Goal: Task Accomplishment & Management: Manage account settings

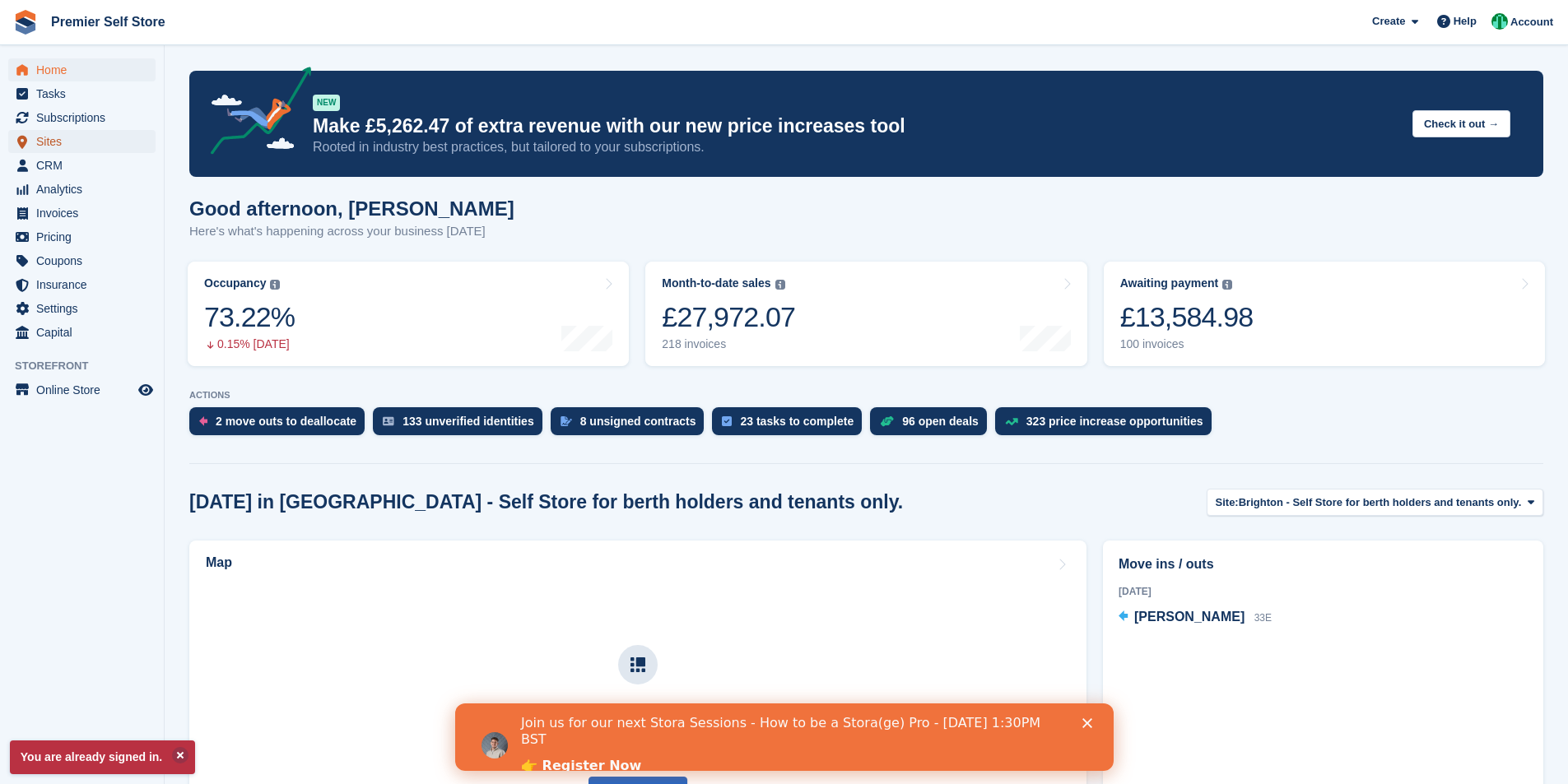
click at [58, 137] on span "Sites" at bounding box center [86, 141] width 99 height 24
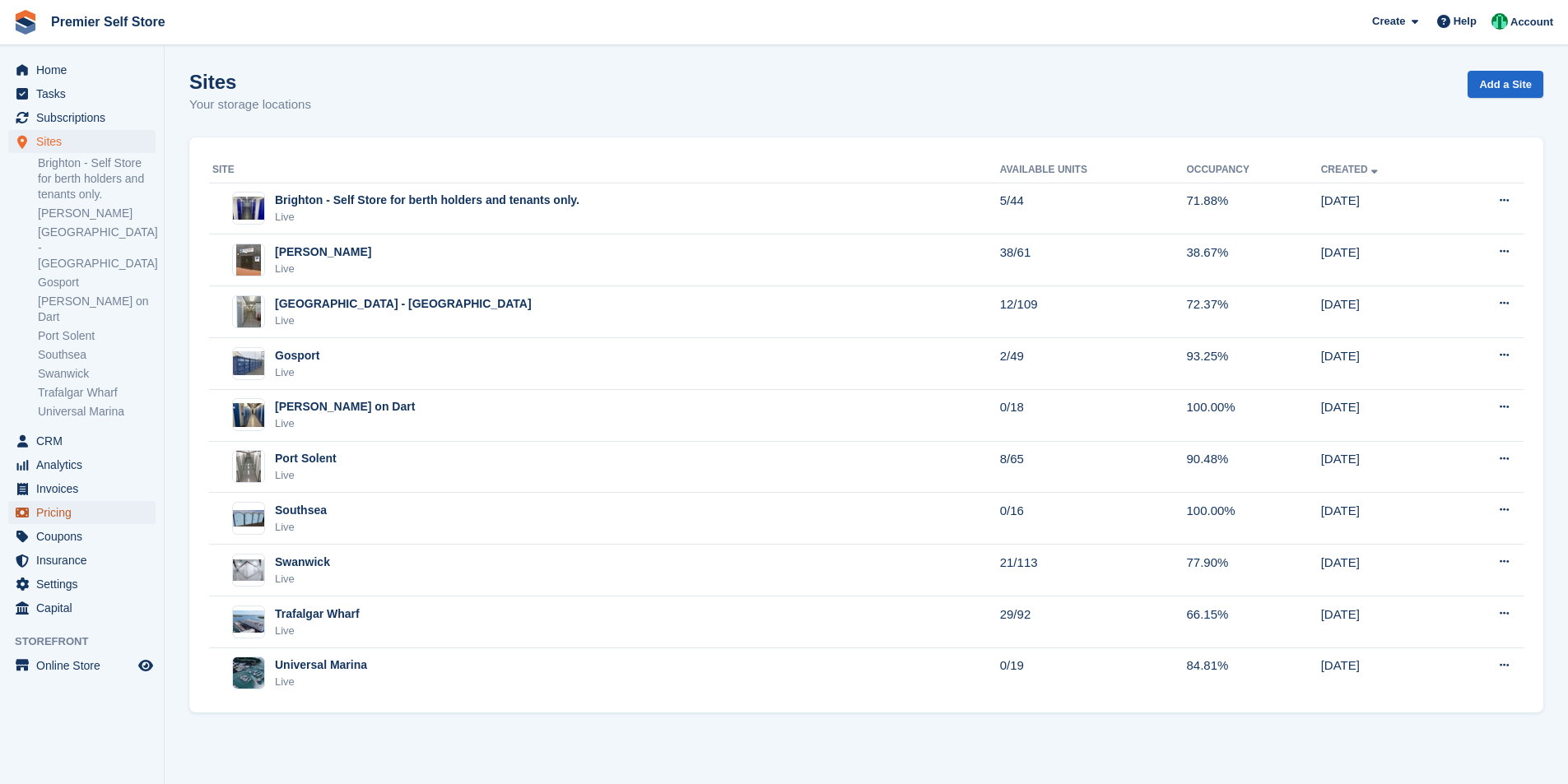
click at [69, 501] on span "Pricing" at bounding box center [86, 512] width 99 height 24
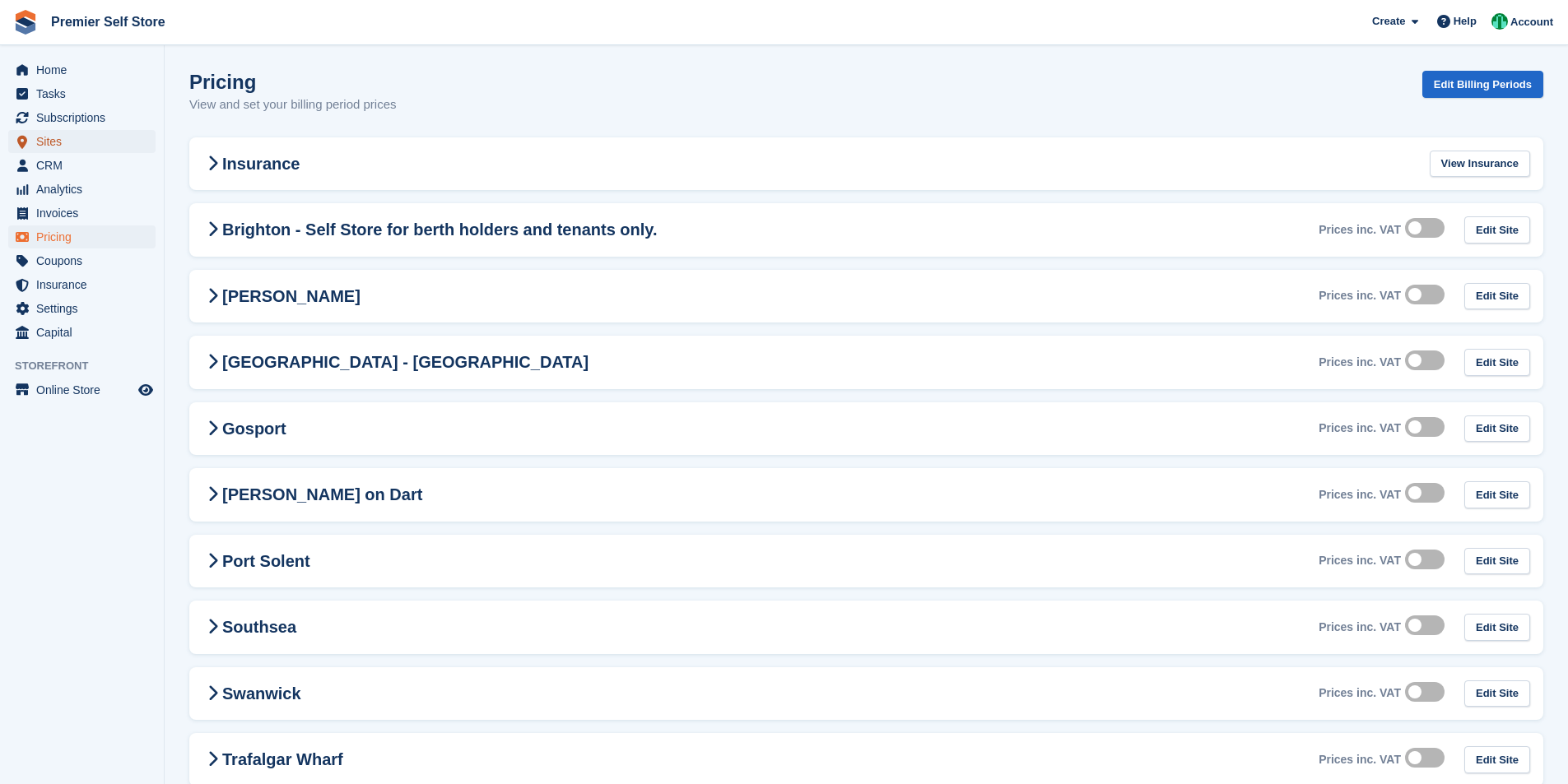
click at [68, 141] on span "Sites" at bounding box center [86, 141] width 99 height 24
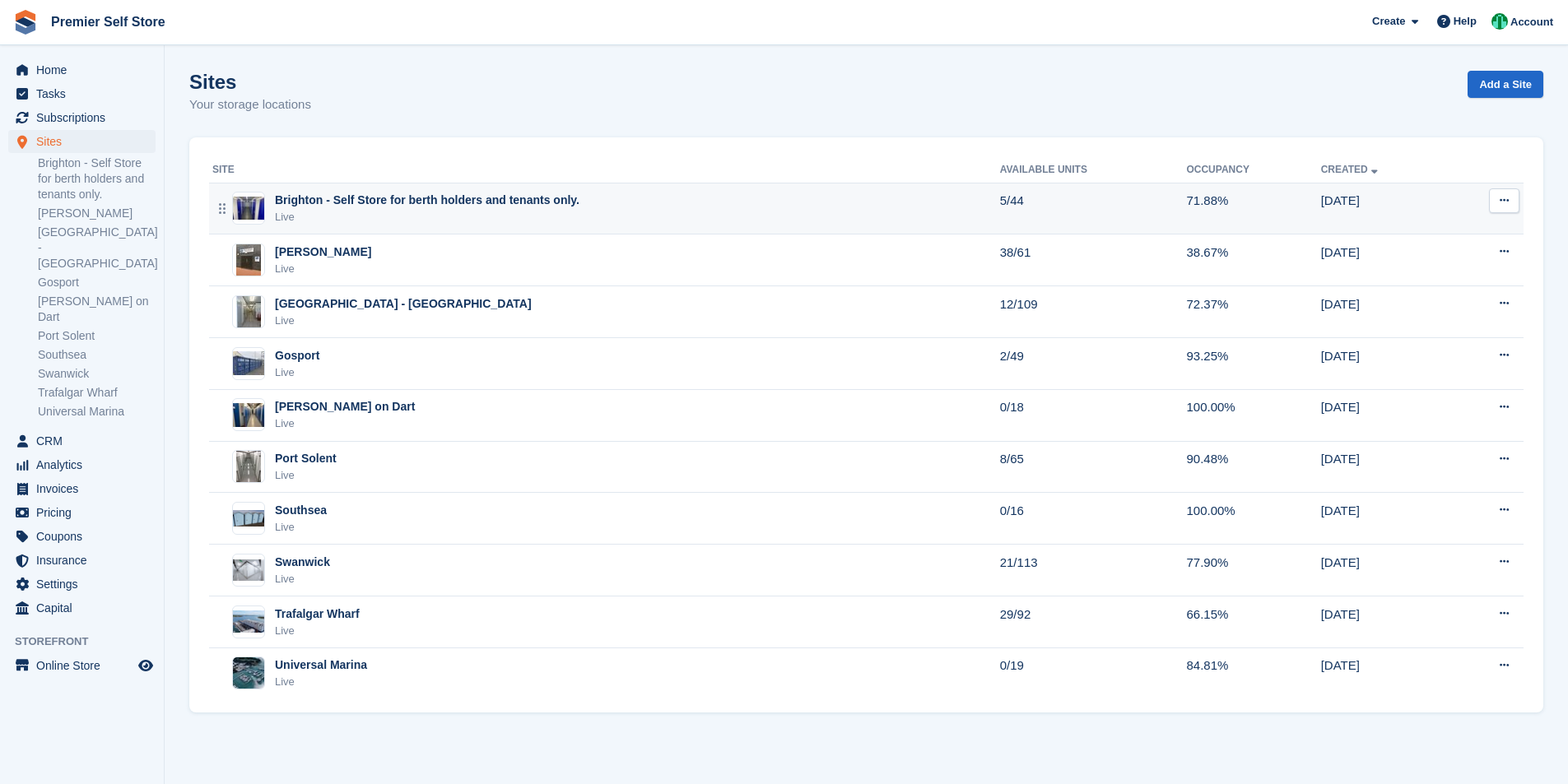
click at [363, 206] on div "Brighton - Self Store for berth holders and tenants only." at bounding box center [427, 200] width 305 height 17
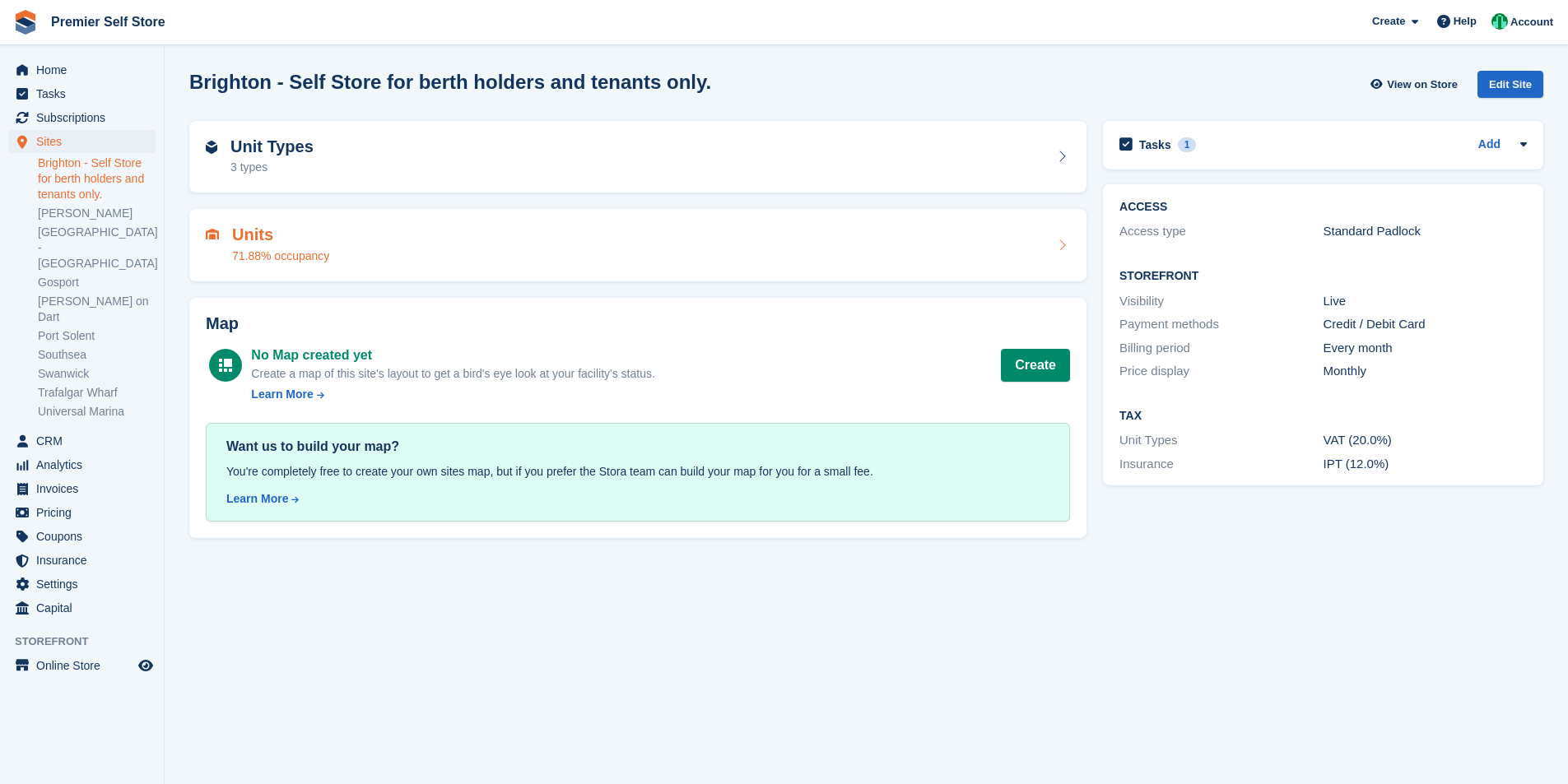
click at [929, 252] on div "Units 71.88% occupancy" at bounding box center [637, 245] width 864 height 39
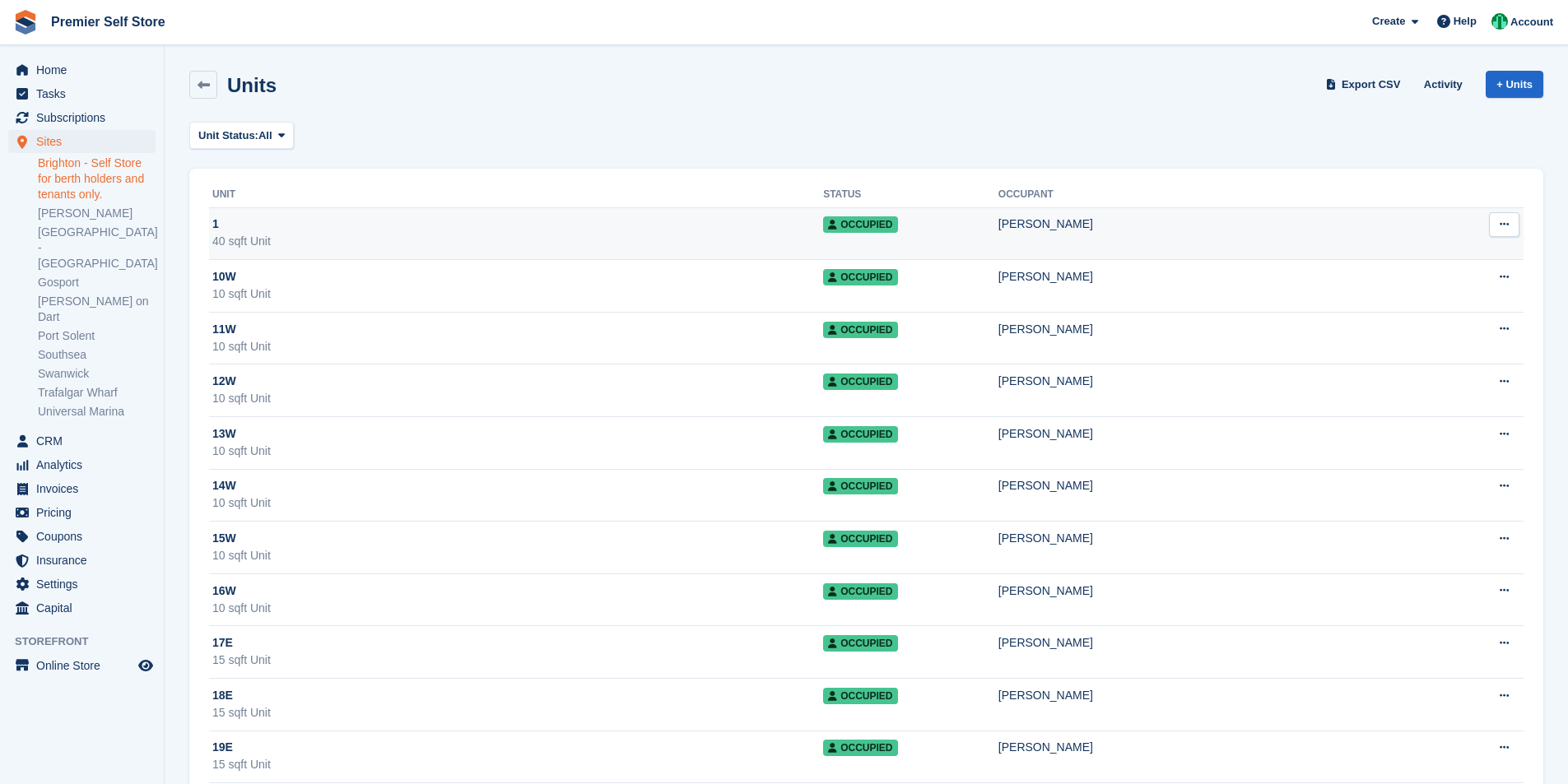
click at [586, 256] on td "1 40 sqft Unit" at bounding box center [515, 234] width 614 height 53
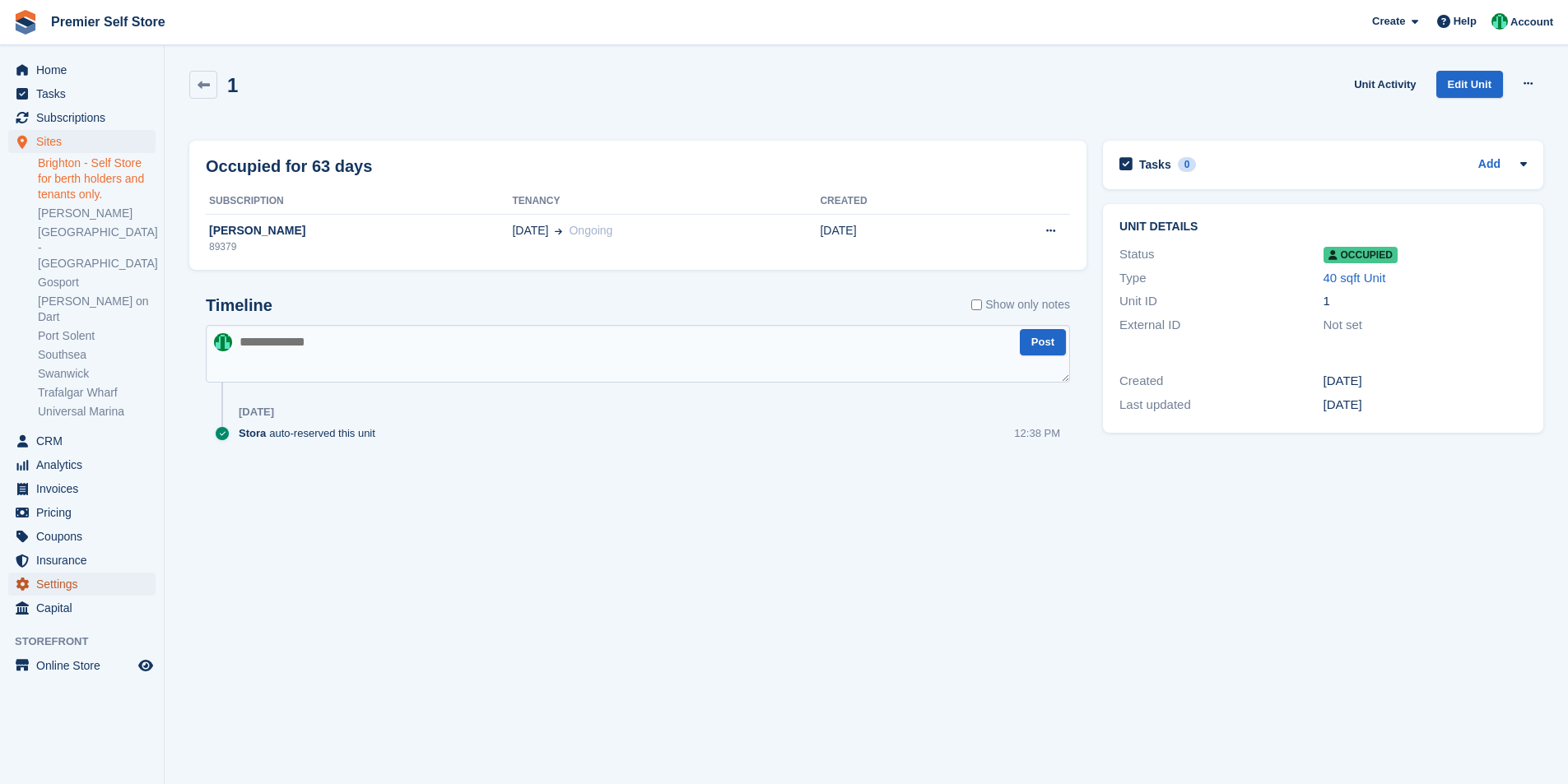
click at [64, 572] on span "Settings" at bounding box center [86, 584] width 99 height 24
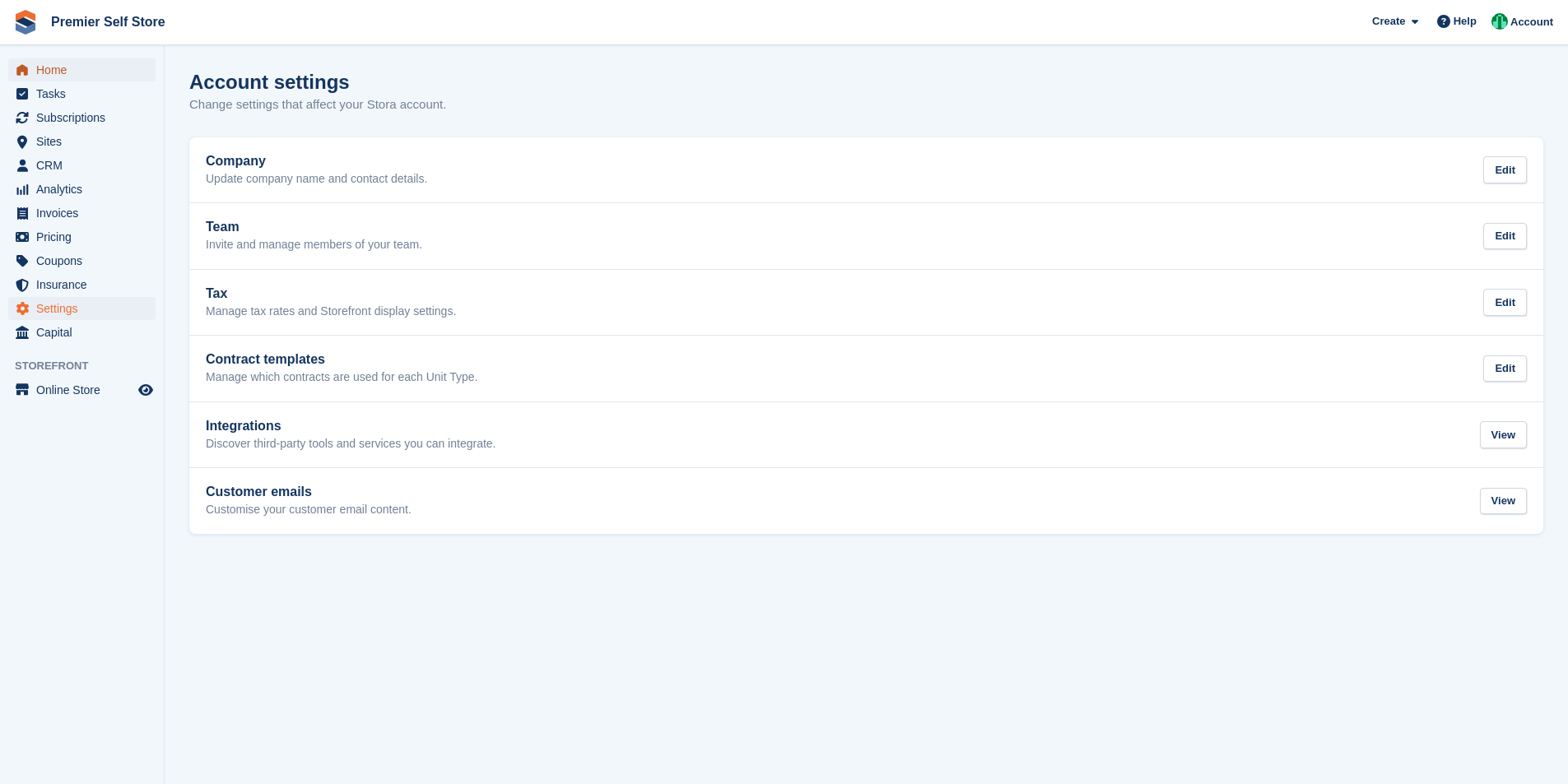
click at [71, 70] on span "Home" at bounding box center [86, 70] width 99 height 24
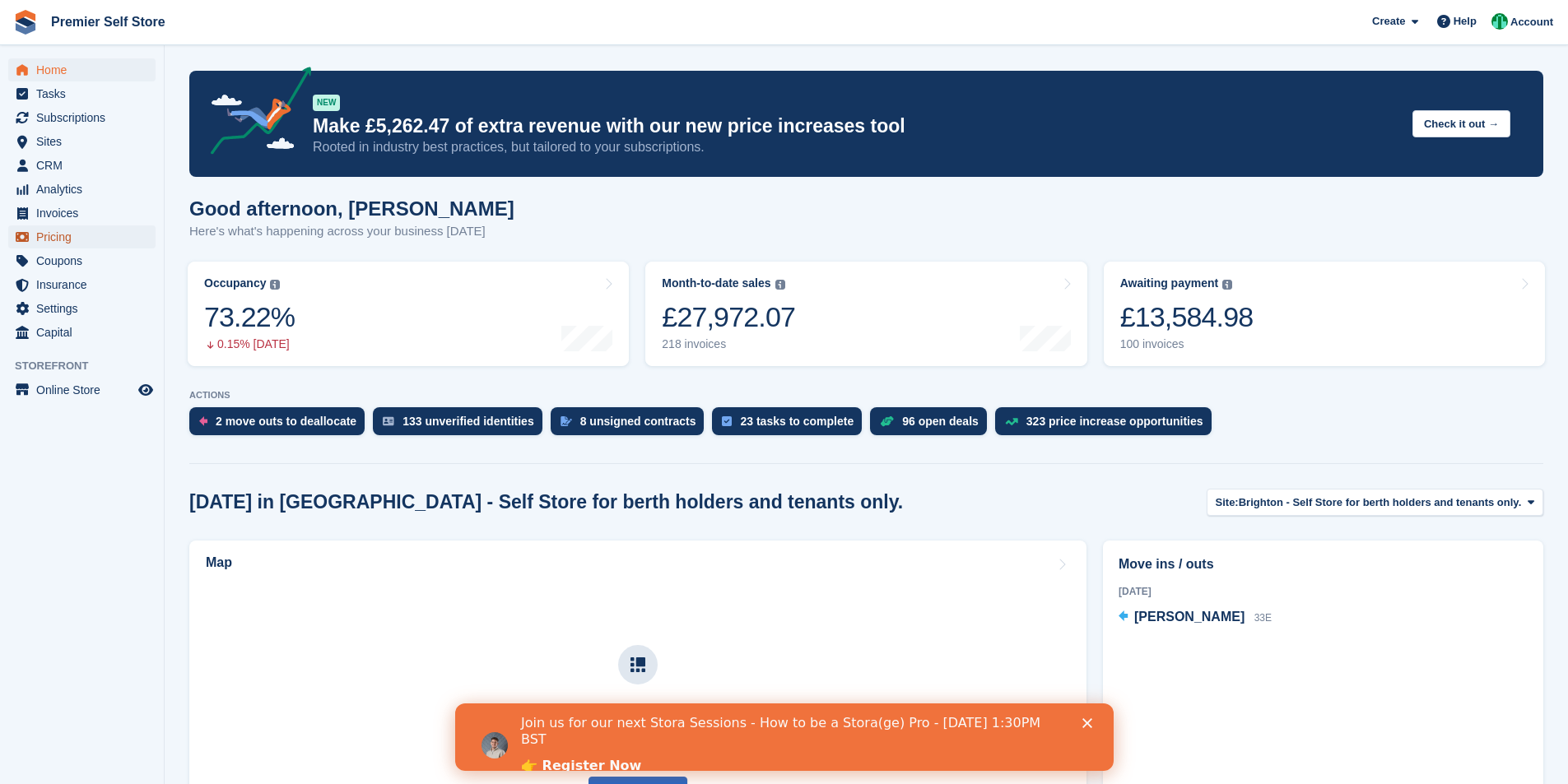
click at [83, 238] on span "Pricing" at bounding box center [86, 237] width 99 height 24
click at [75, 227] on span "Pricing" at bounding box center [86, 237] width 99 height 24
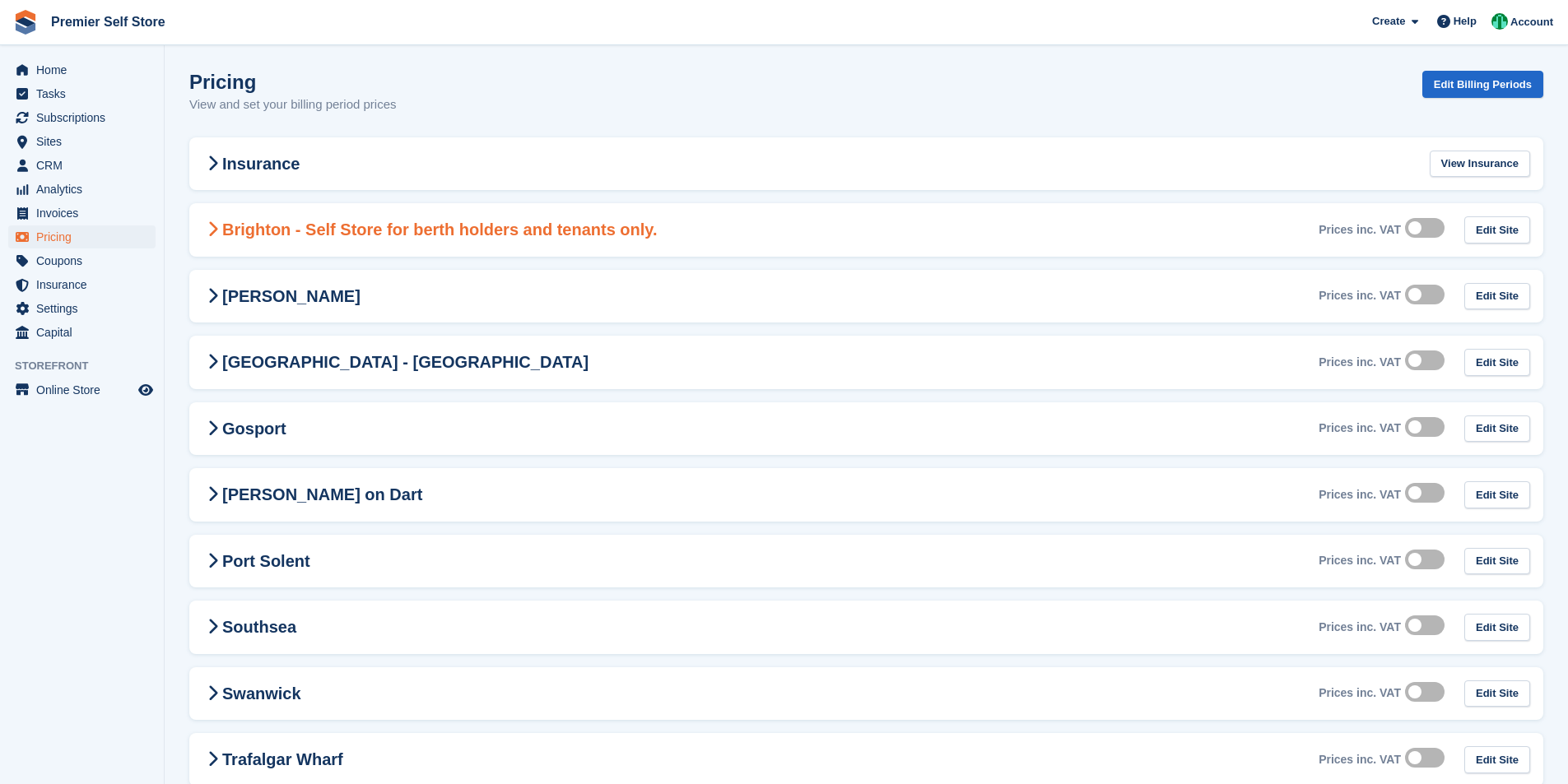
click at [505, 238] on h2 "Brighton - Self Store for berth holders and tenants only." at bounding box center [430, 229] width 455 height 20
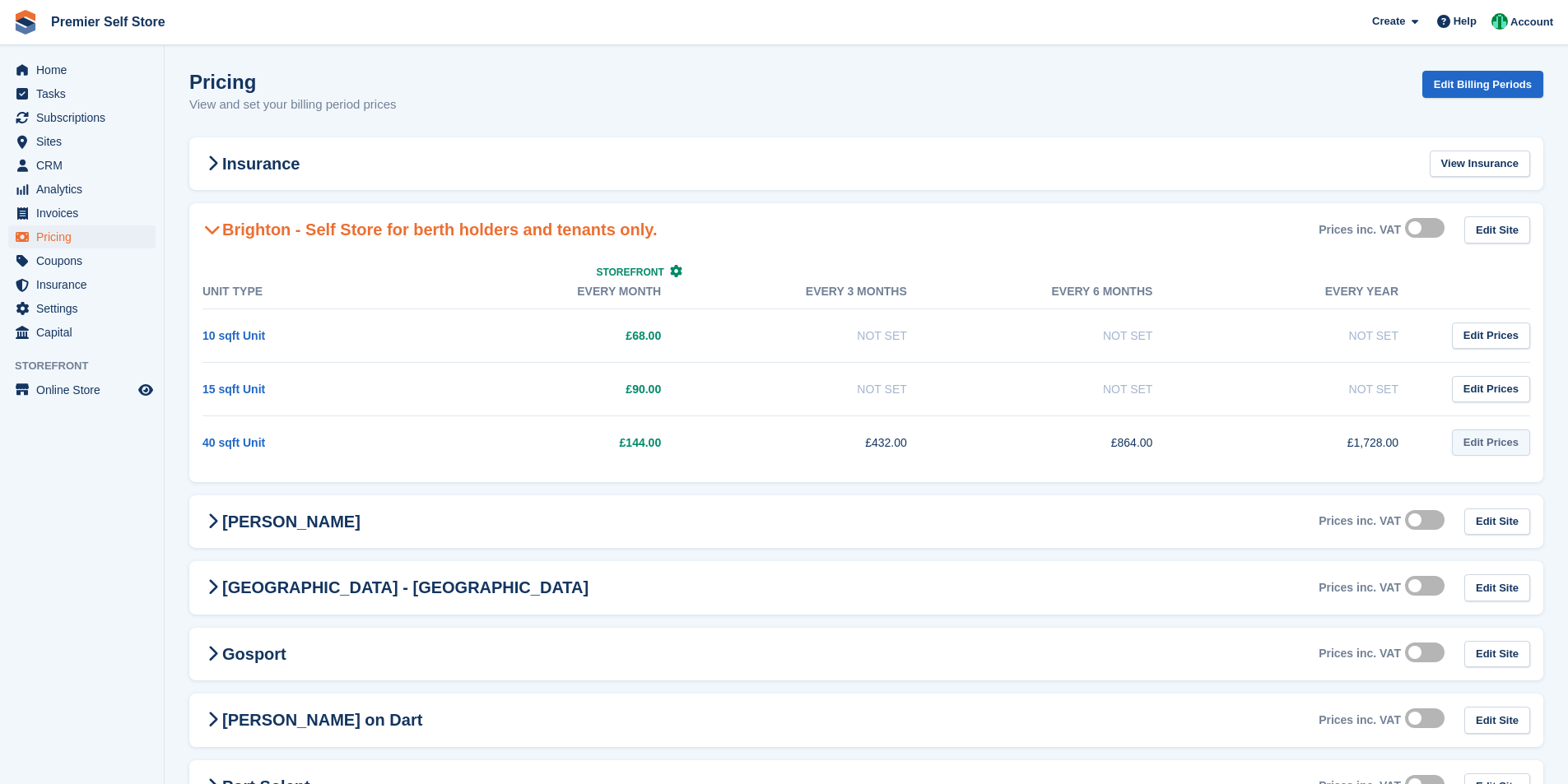
click at [1491, 444] on link "Edit Prices" at bounding box center [1490, 443] width 78 height 27
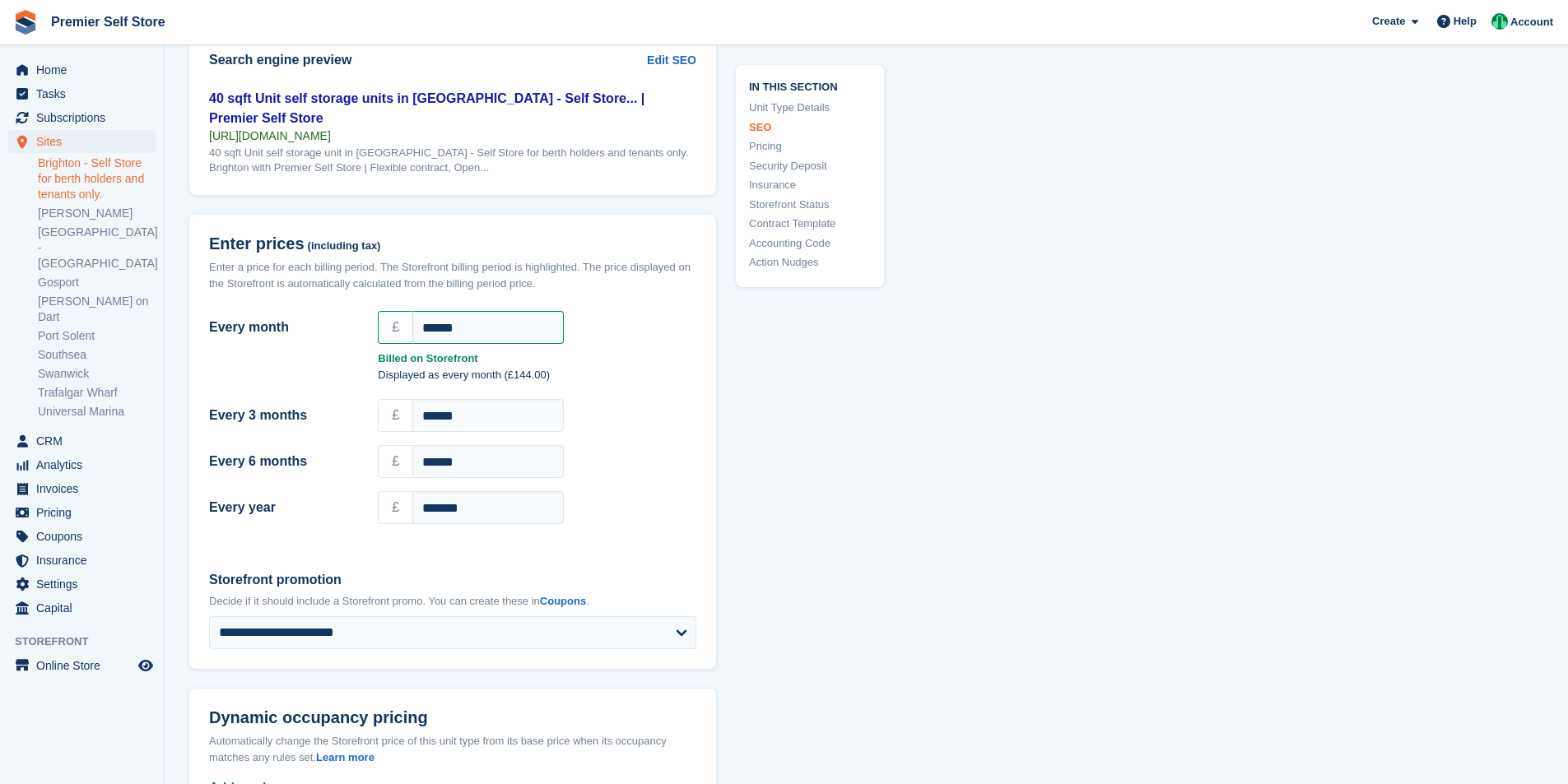
scroll to position [1514, 0]
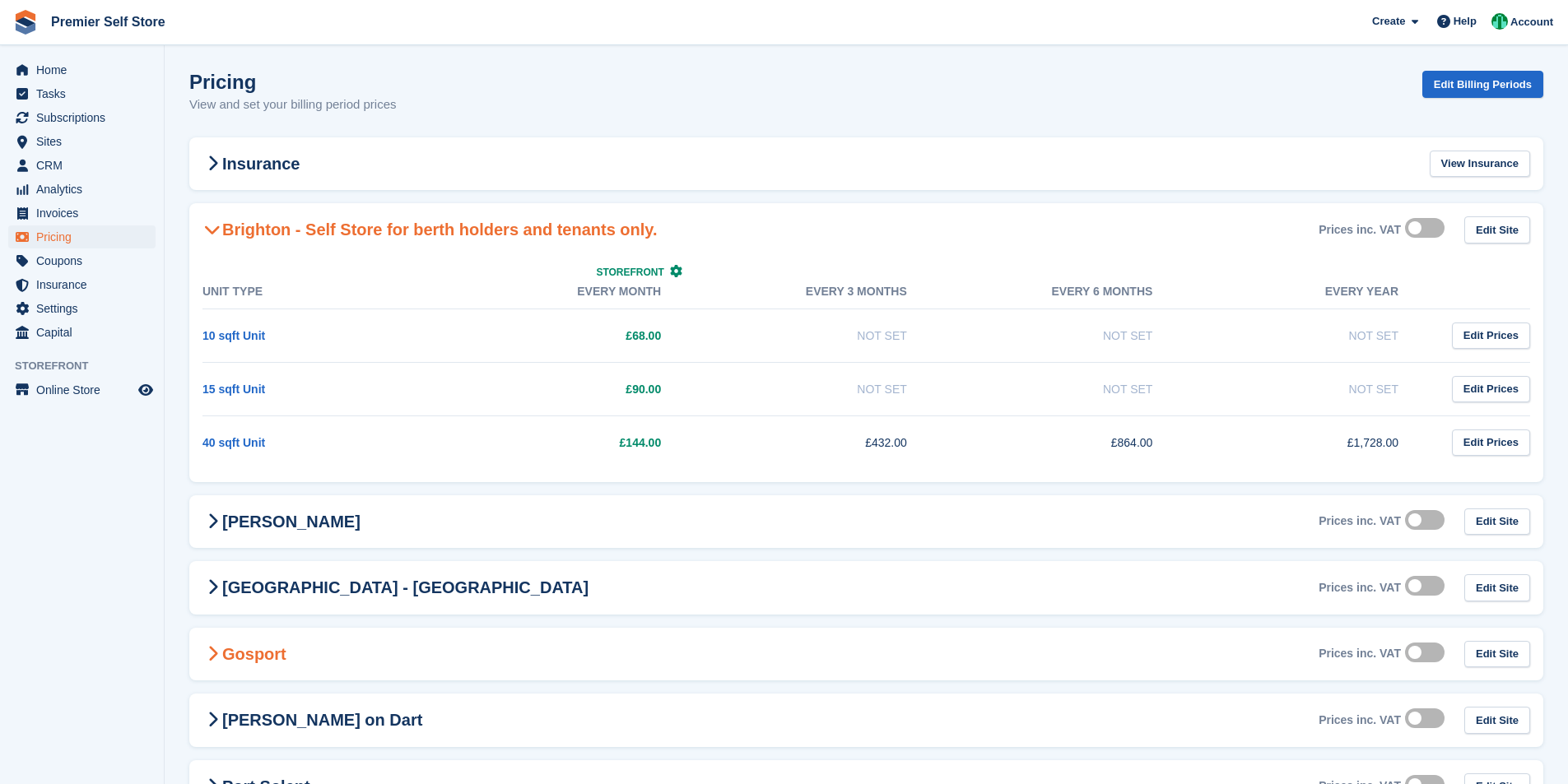
click at [411, 648] on div "Gosport Prices inc. VAT Edit Site" at bounding box center [866, 654] width 1354 height 54
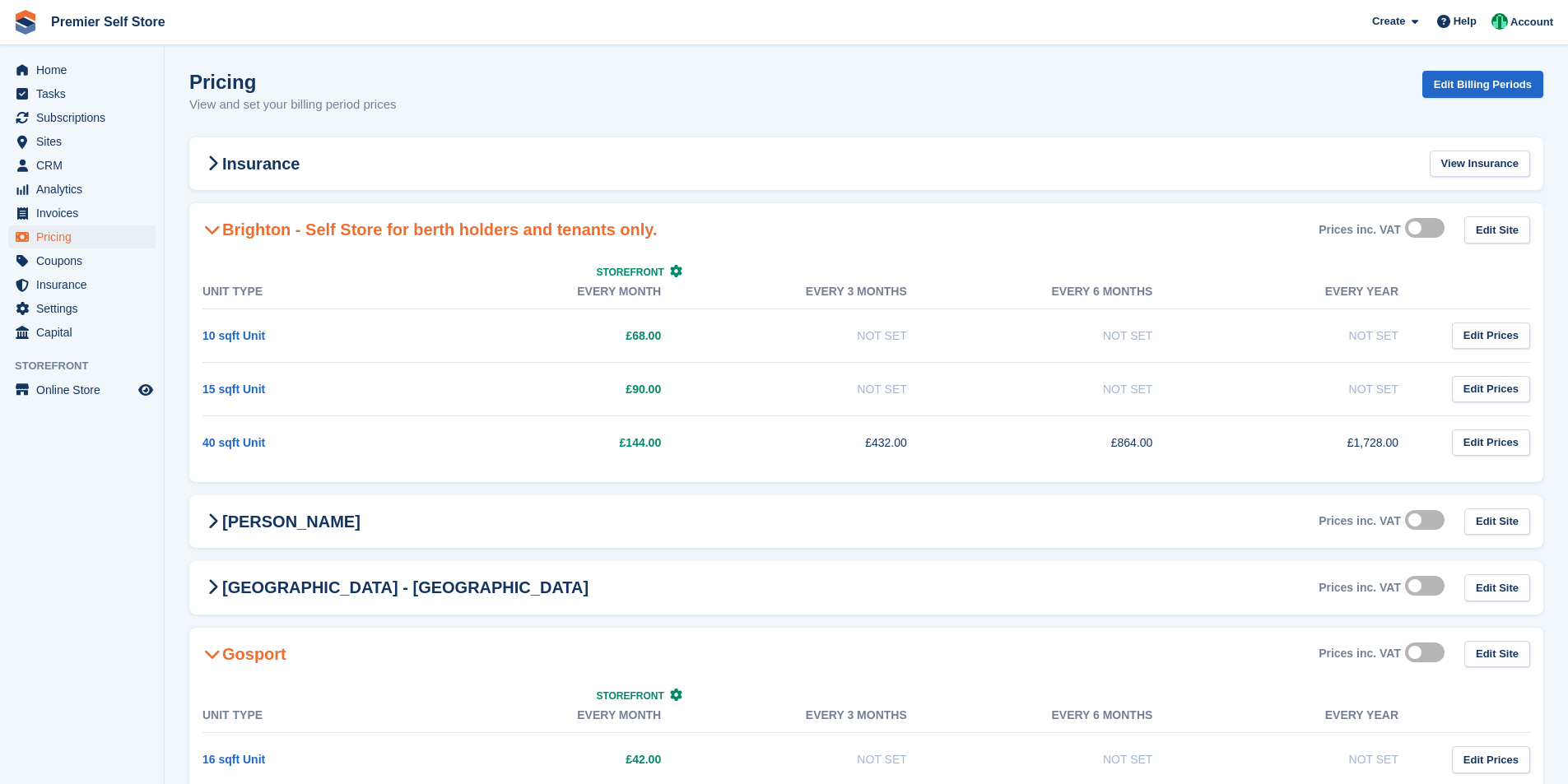
scroll to position [329, 0]
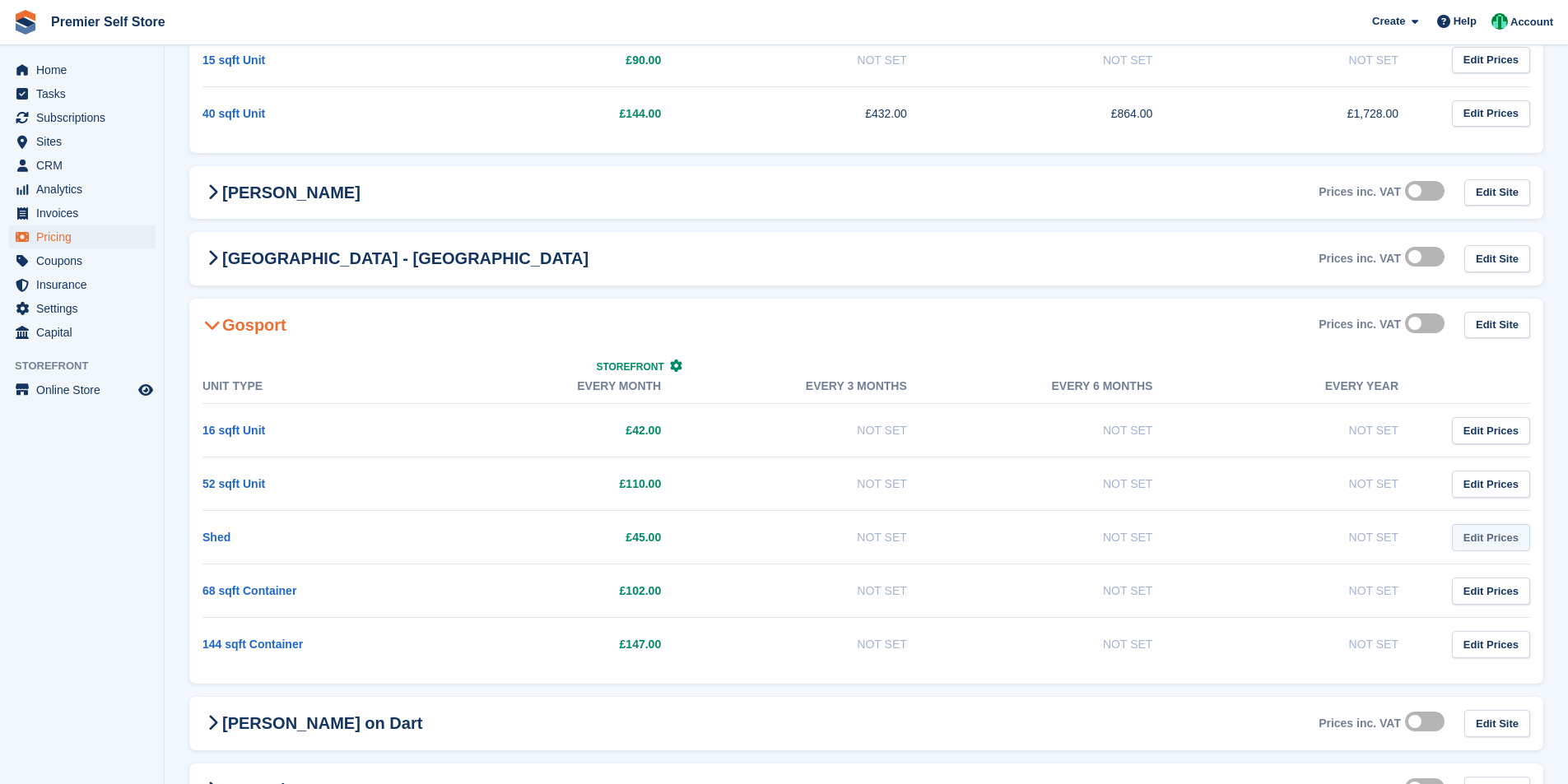
click at [1478, 540] on link "Edit Prices" at bounding box center [1490, 538] width 78 height 27
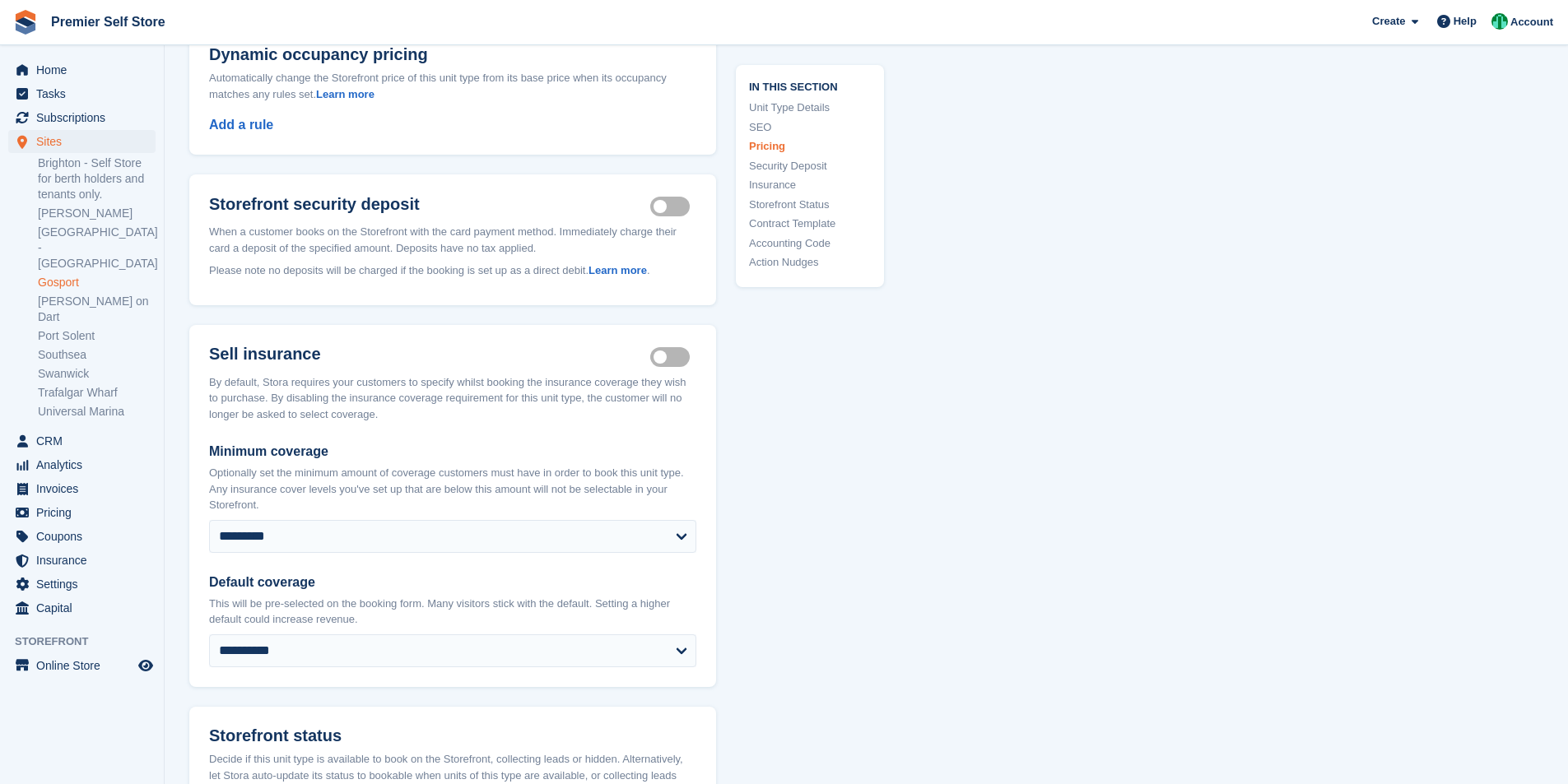
scroll to position [1694, 0]
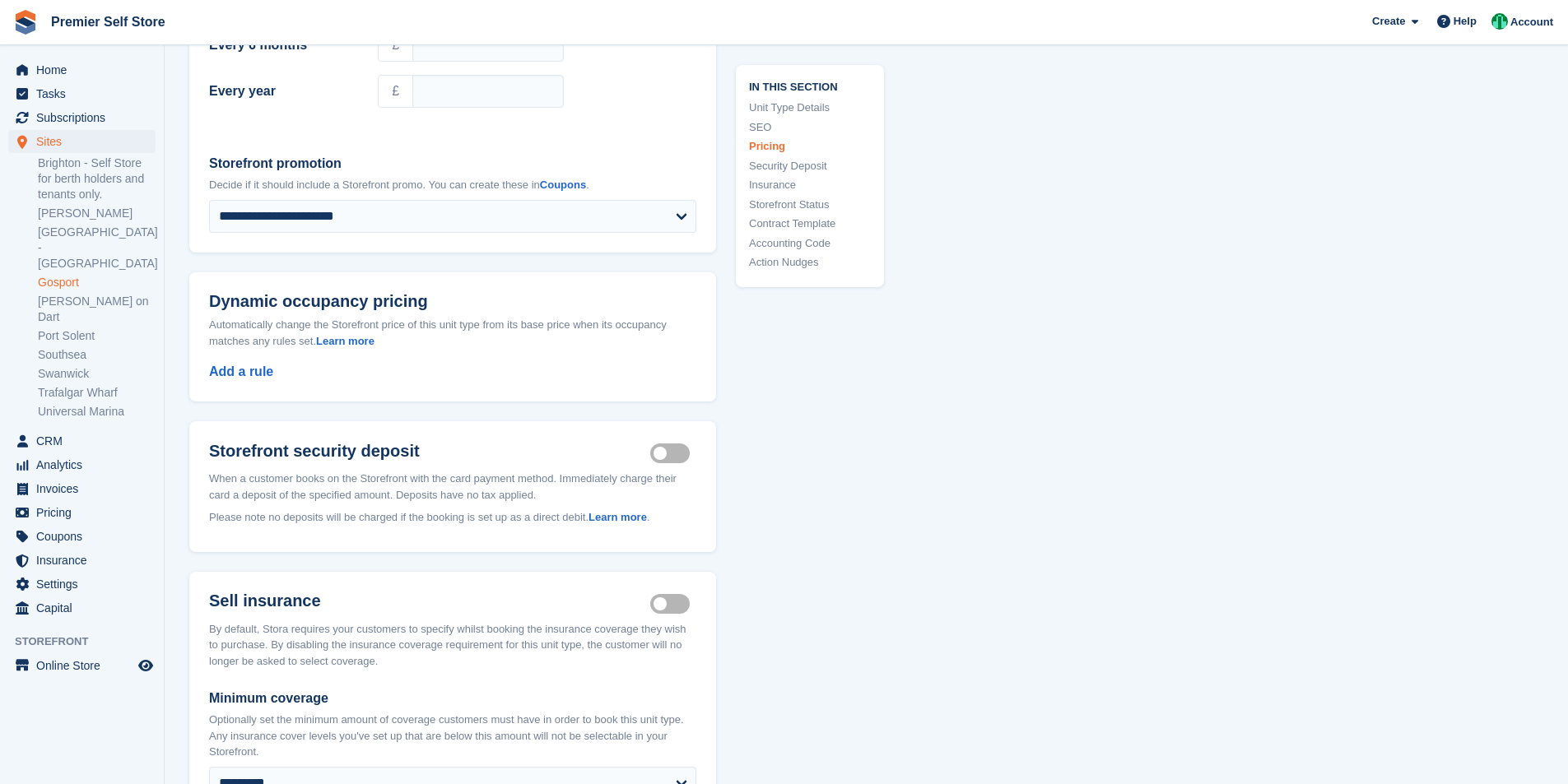
scroll to position [329, 0]
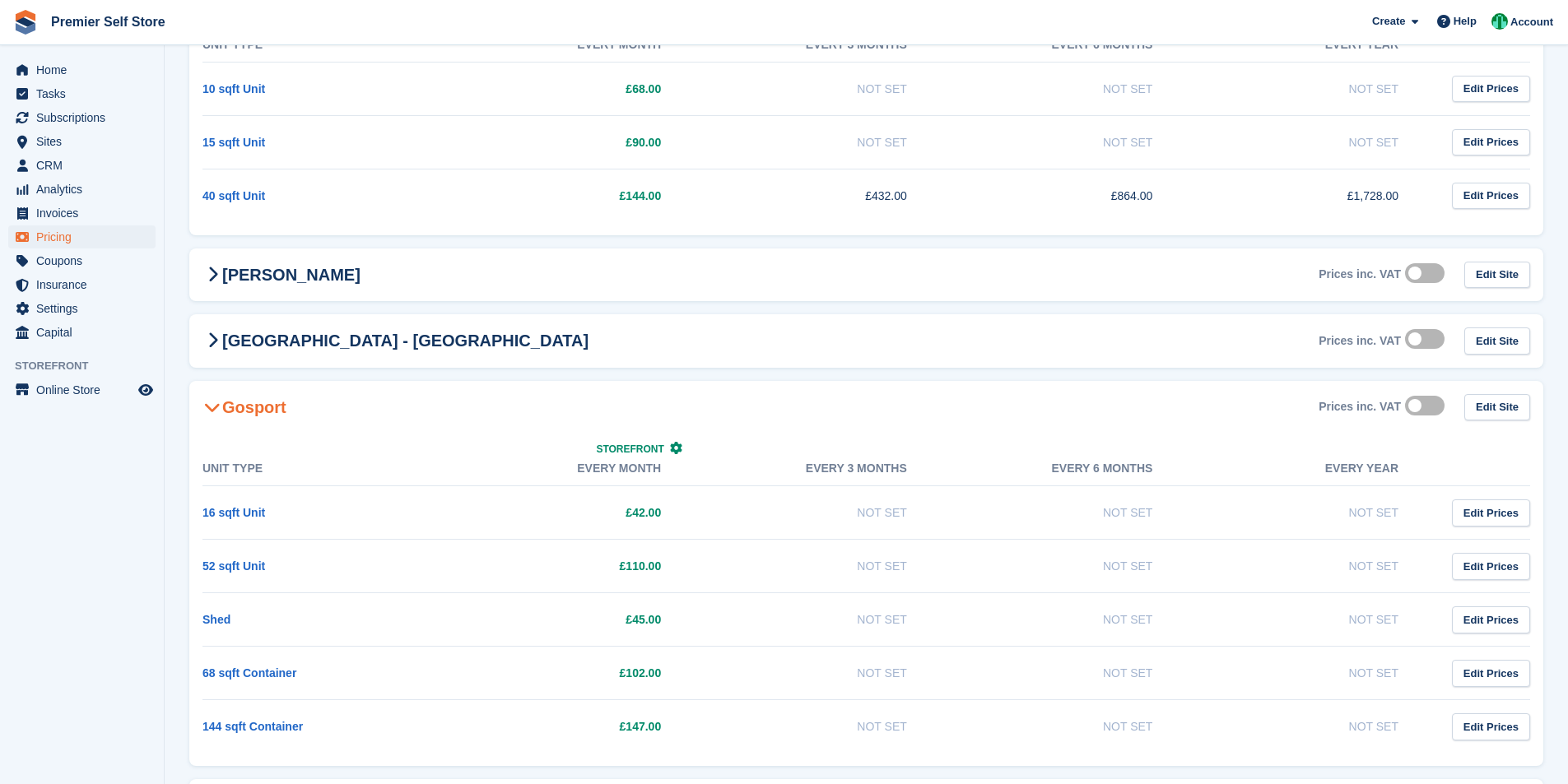
scroll to position [665, 0]
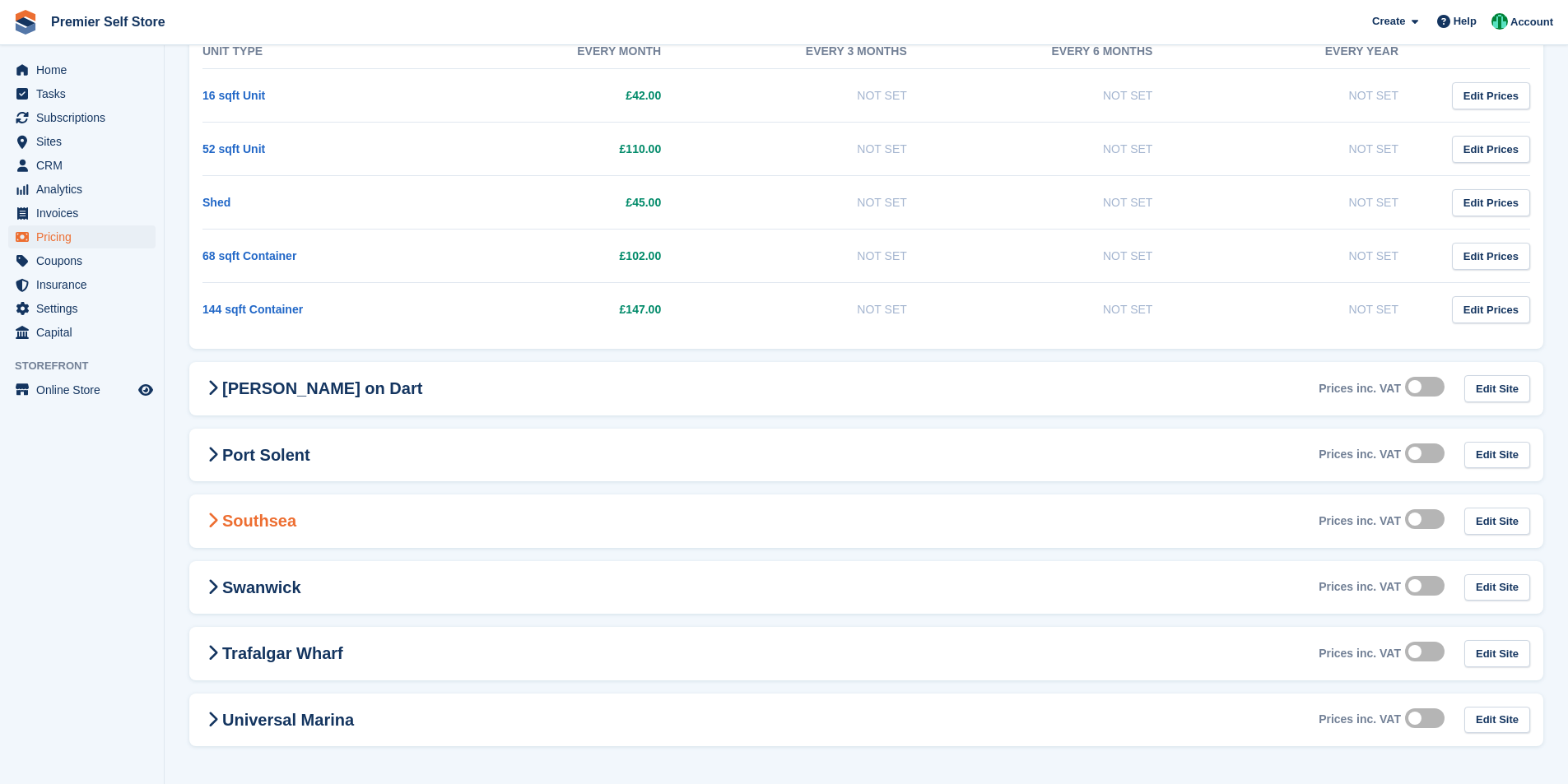
click at [407, 511] on div "Southsea Prices inc. VAT Edit Site" at bounding box center [866, 521] width 1354 height 54
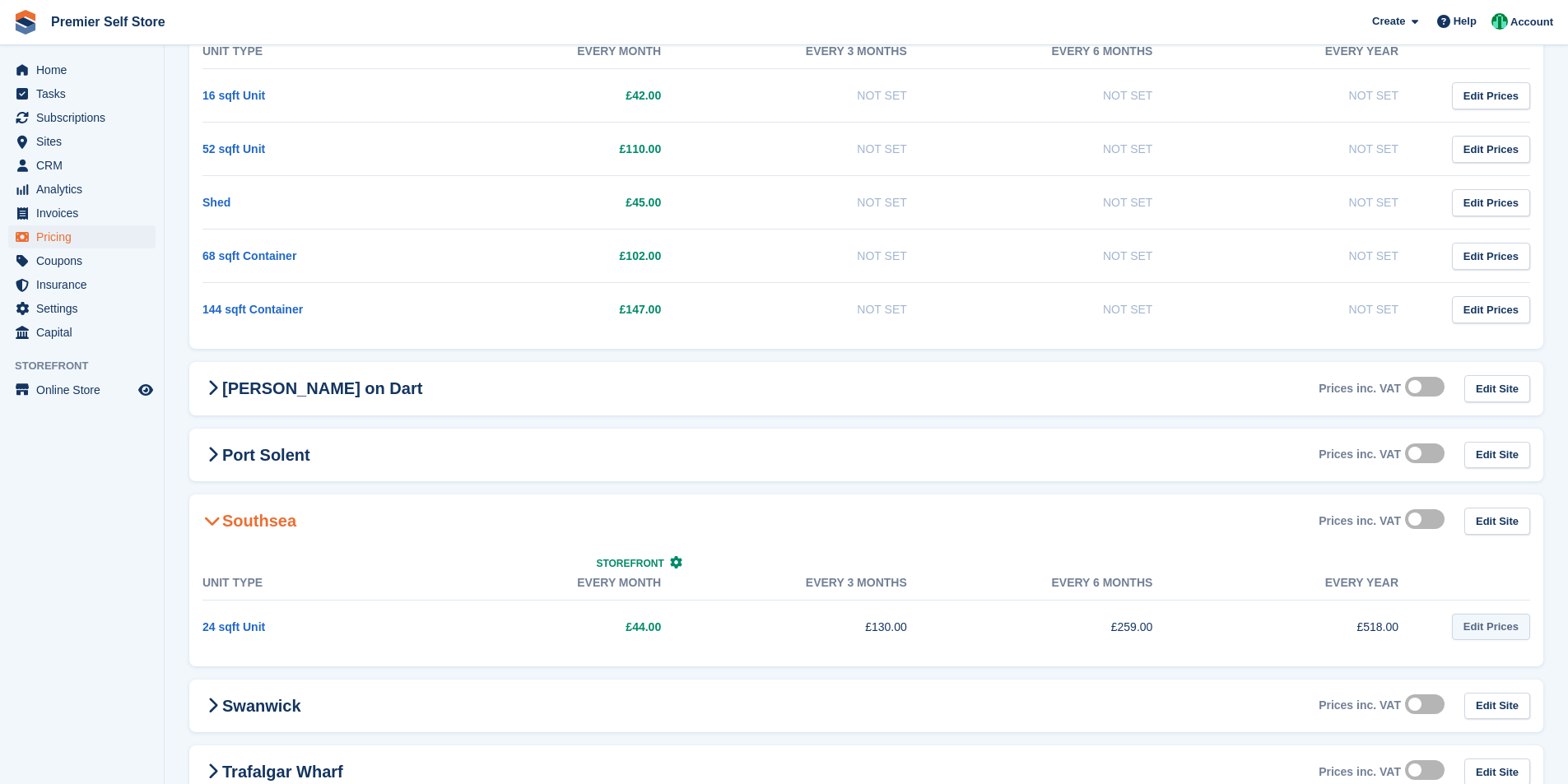
click at [1485, 629] on link "Edit Prices" at bounding box center [1490, 627] width 78 height 27
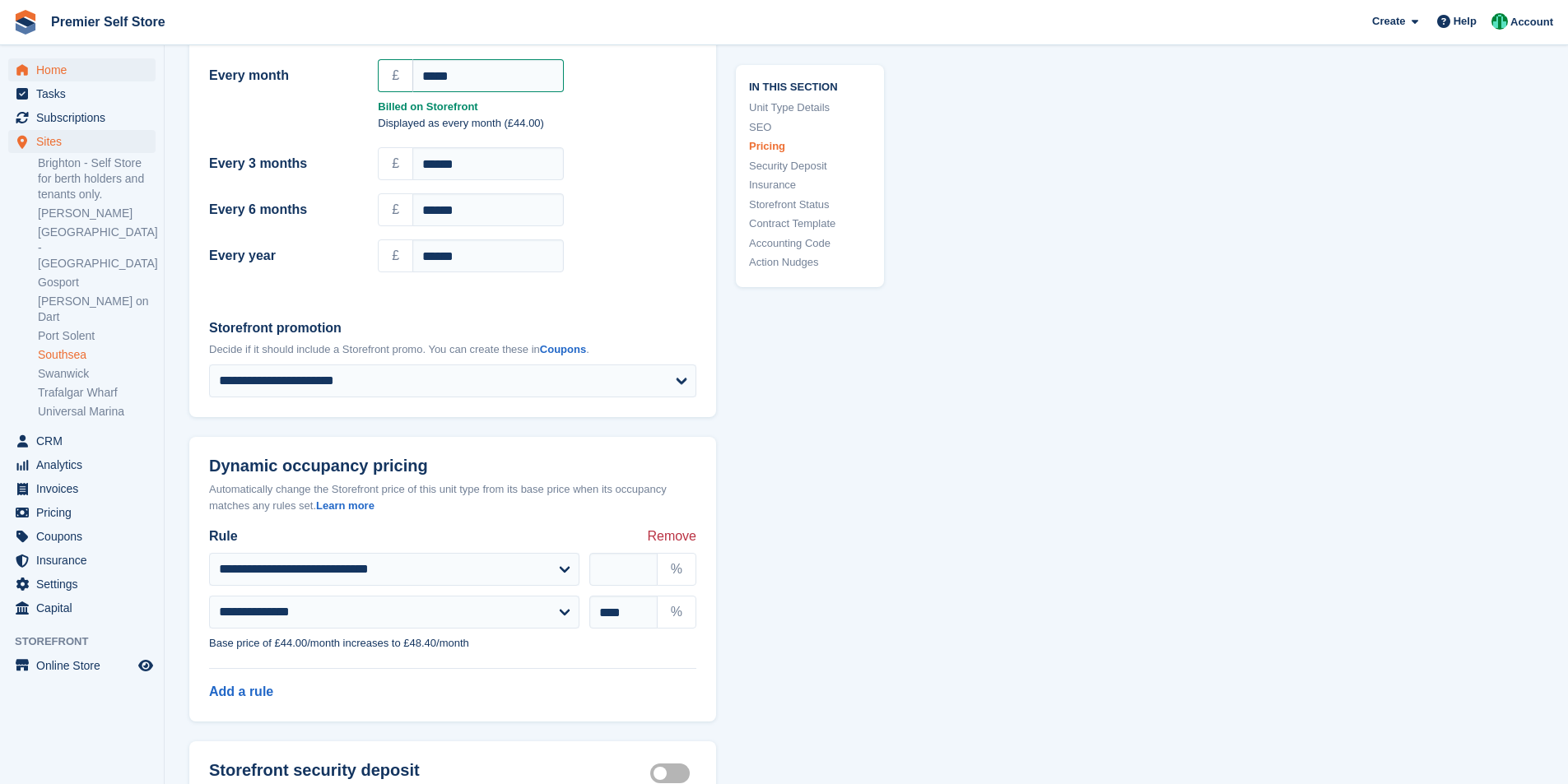
scroll to position [1282, 0]
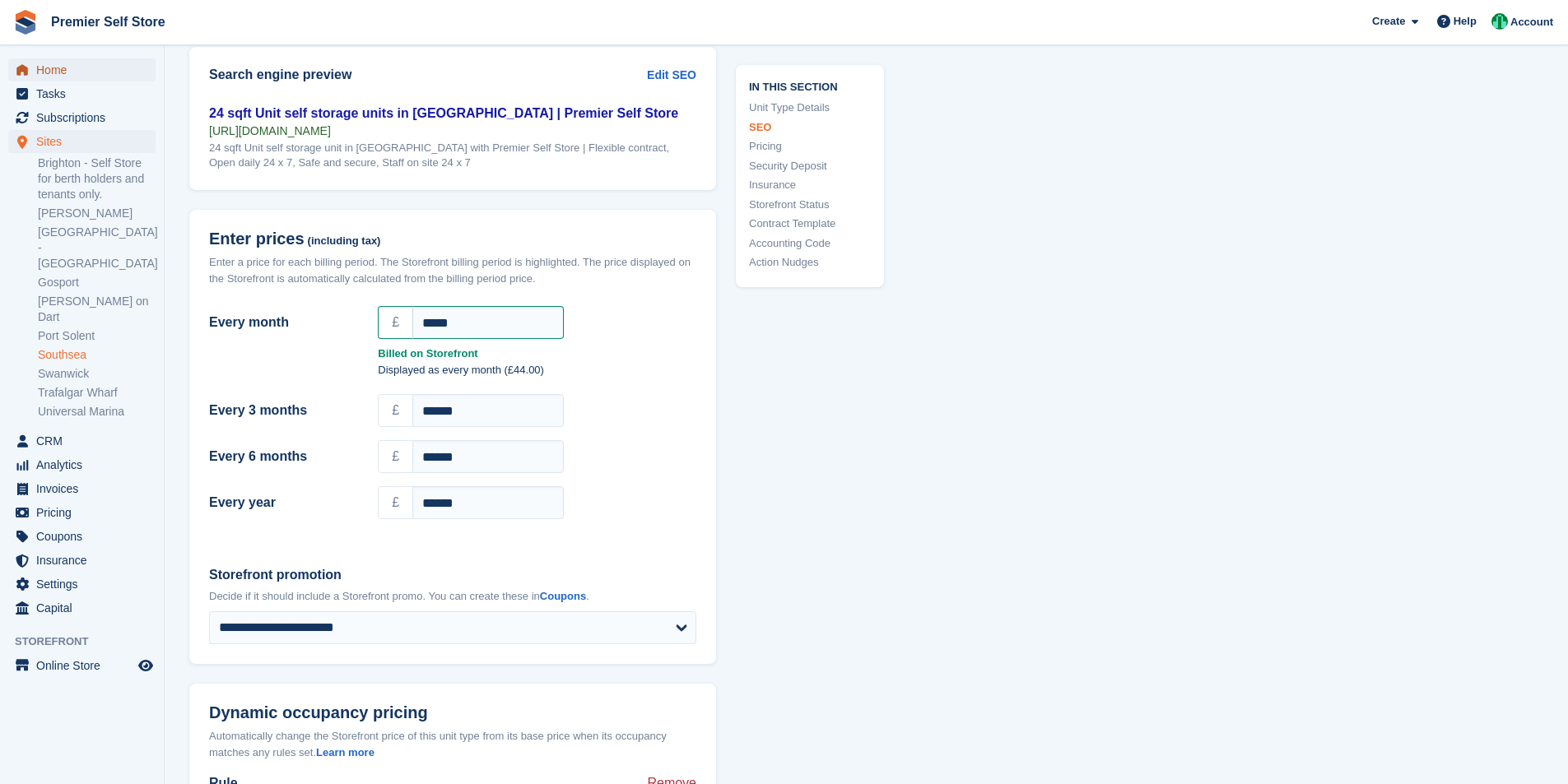
click at [57, 72] on span "Home" at bounding box center [86, 70] width 99 height 24
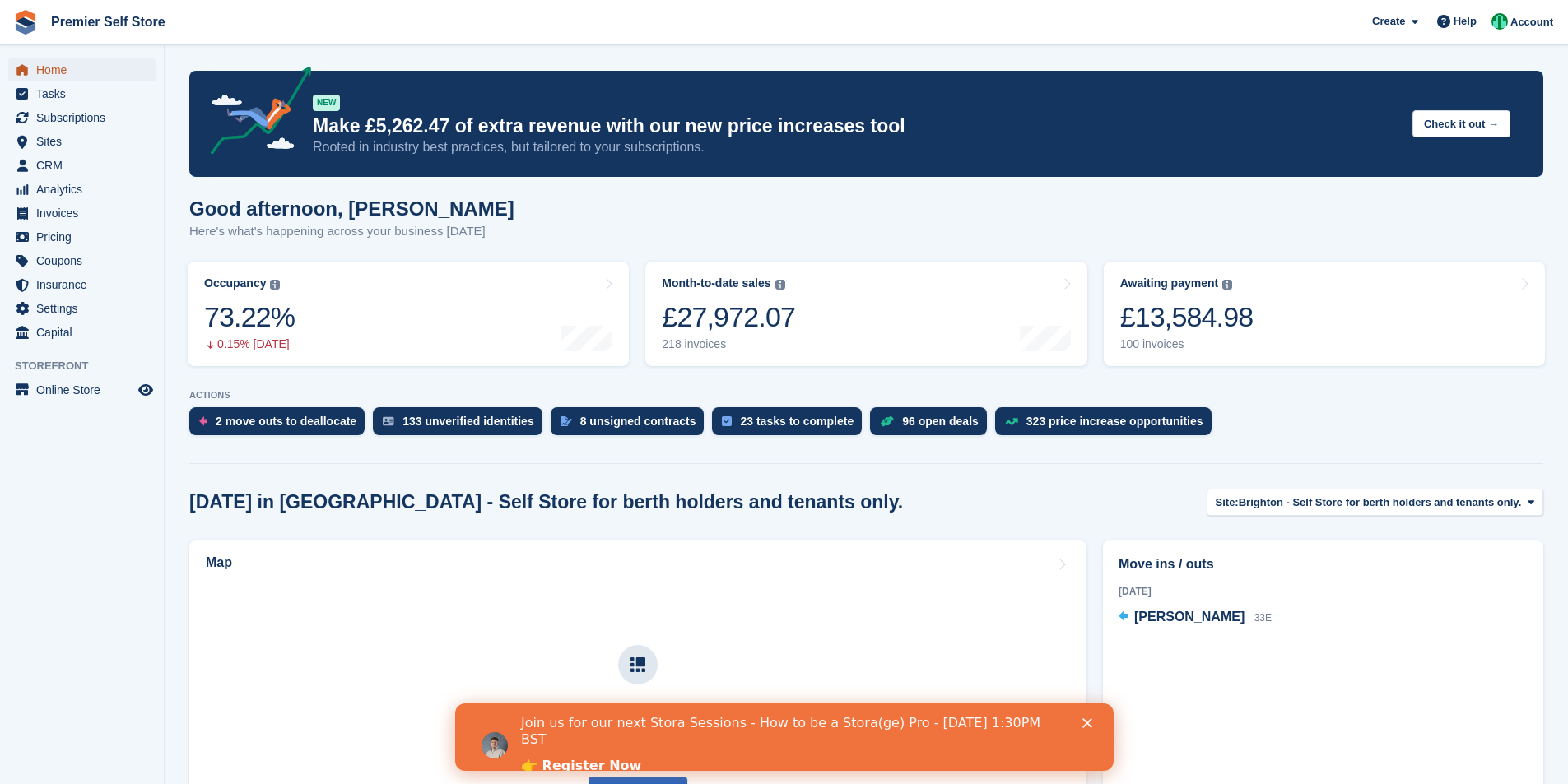
click at [53, 75] on span "Home" at bounding box center [86, 70] width 99 height 24
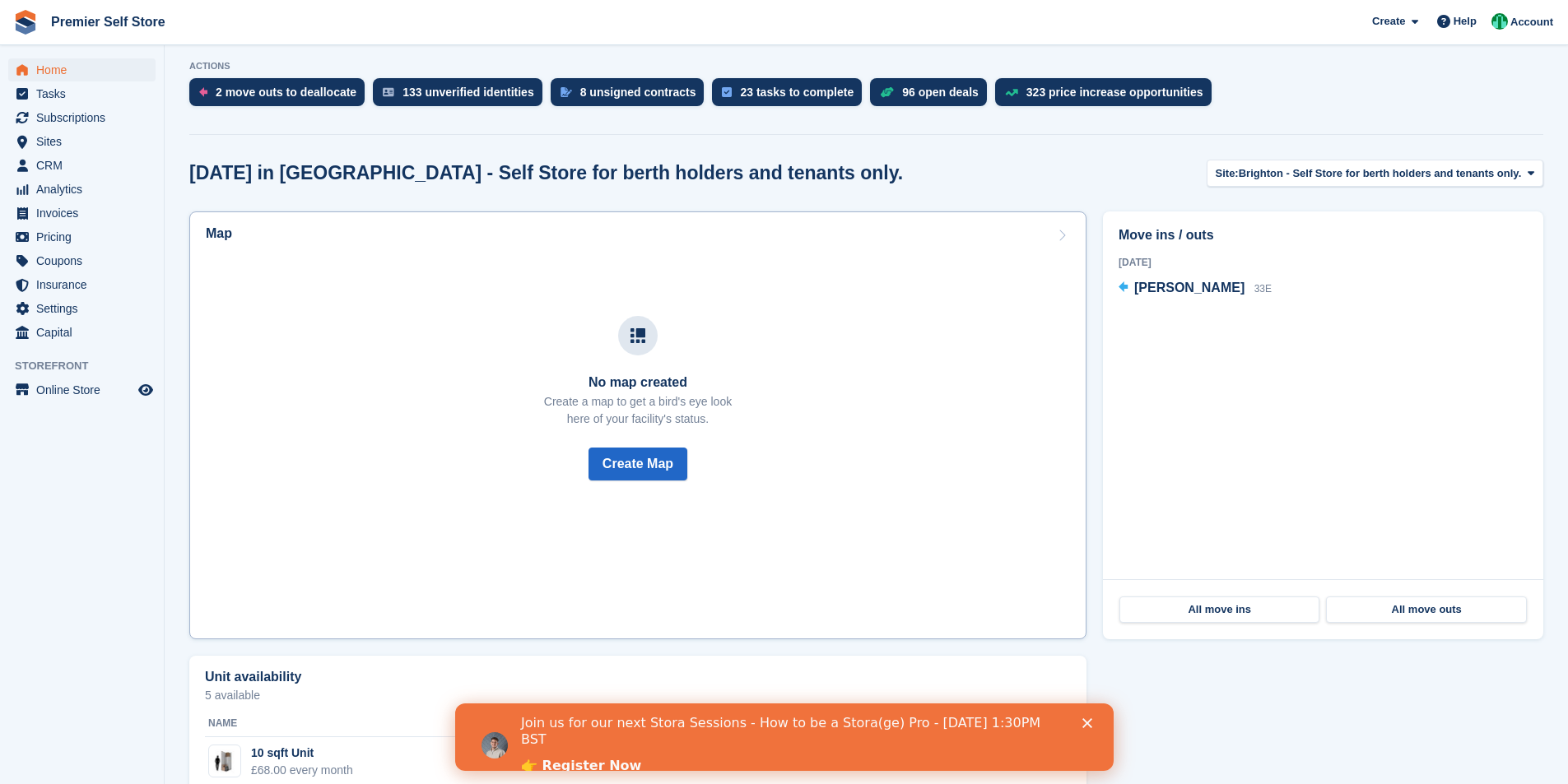
scroll to position [476, 0]
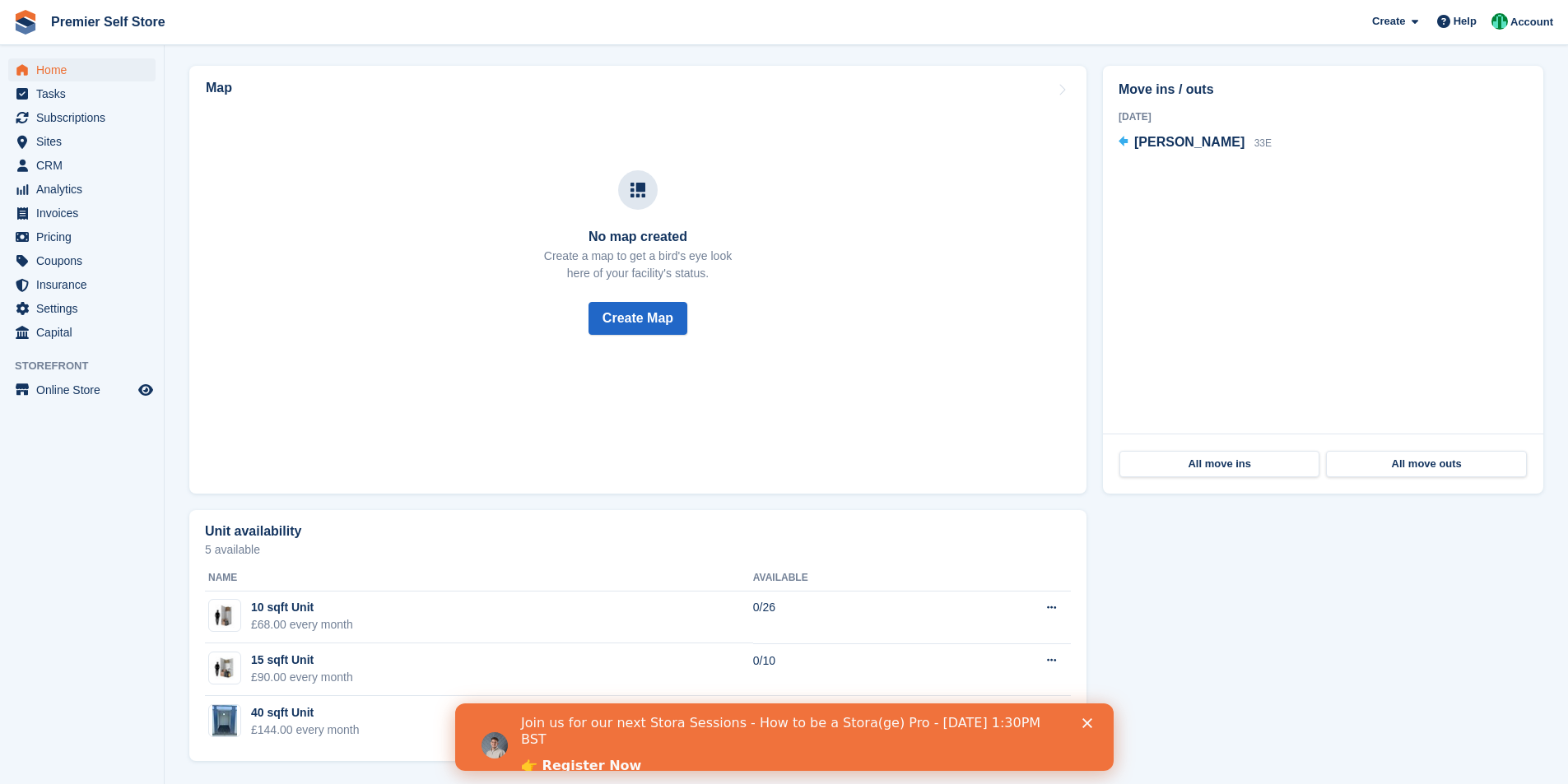
click at [1088, 726] on polygon "Close" at bounding box center [1086, 723] width 10 height 10
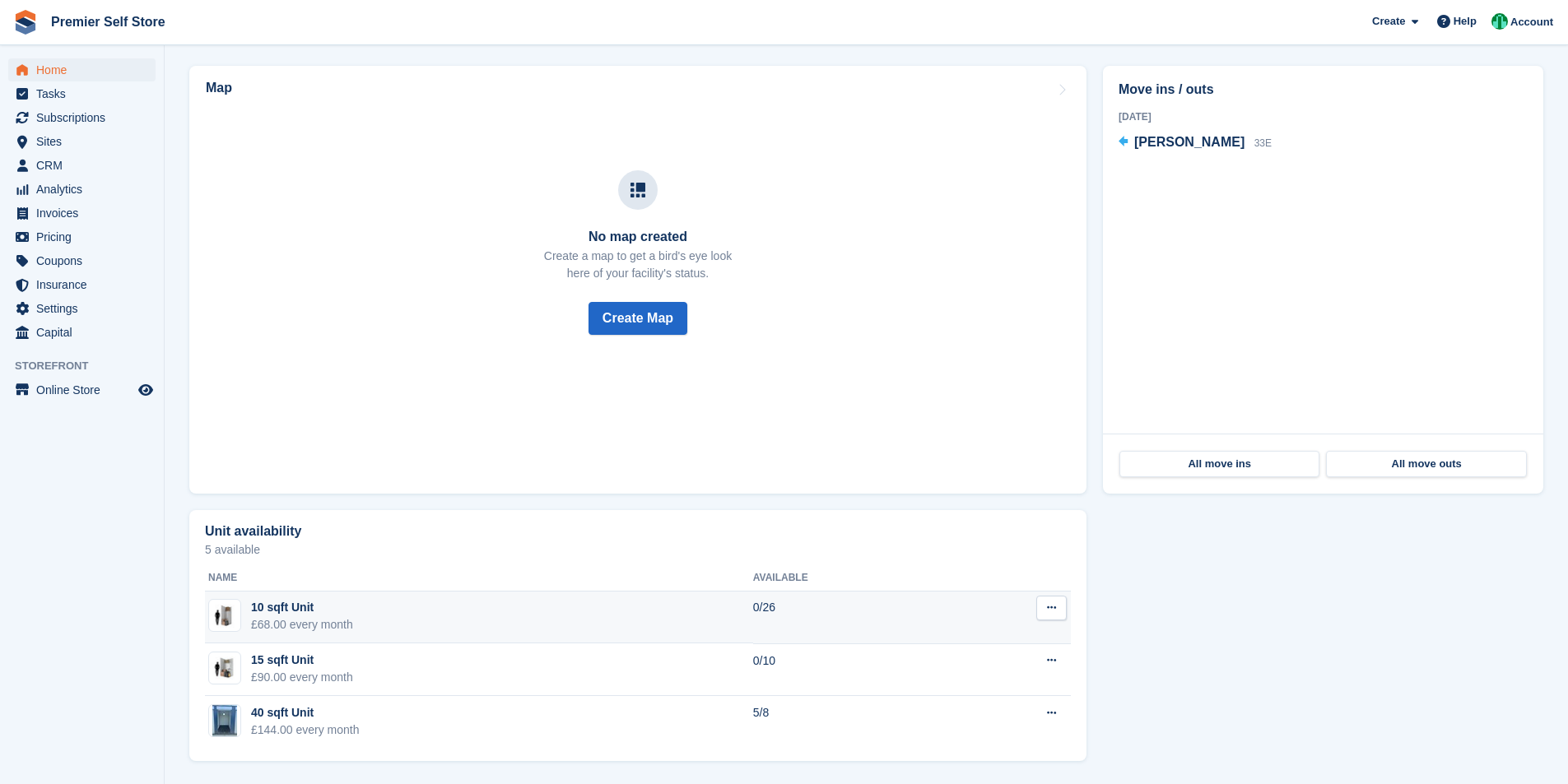
scroll to position [0, 0]
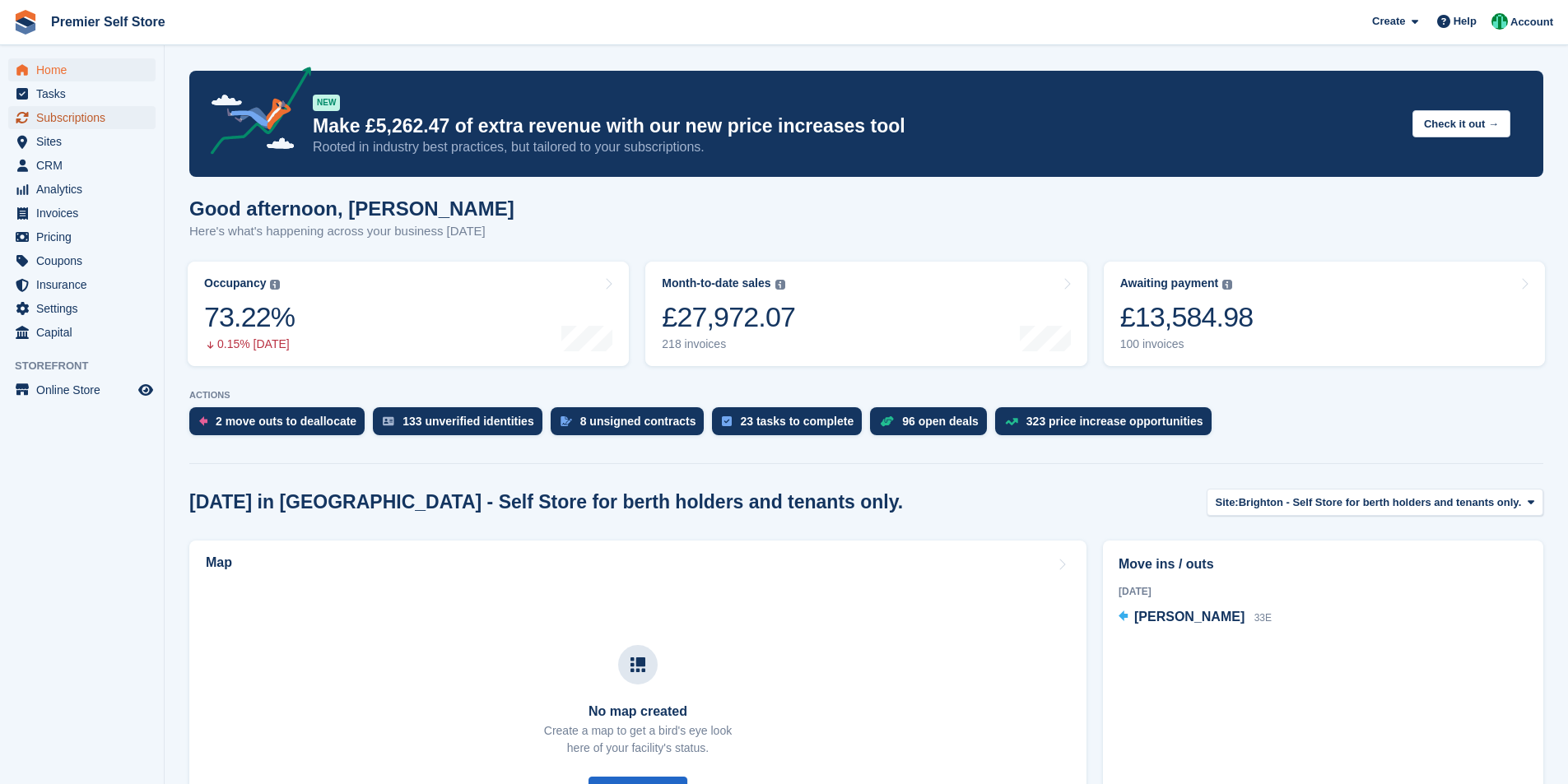
click at [84, 120] on span "Subscriptions" at bounding box center [86, 118] width 99 height 24
